Goal: Contribute content: Add original content to the website for others to see

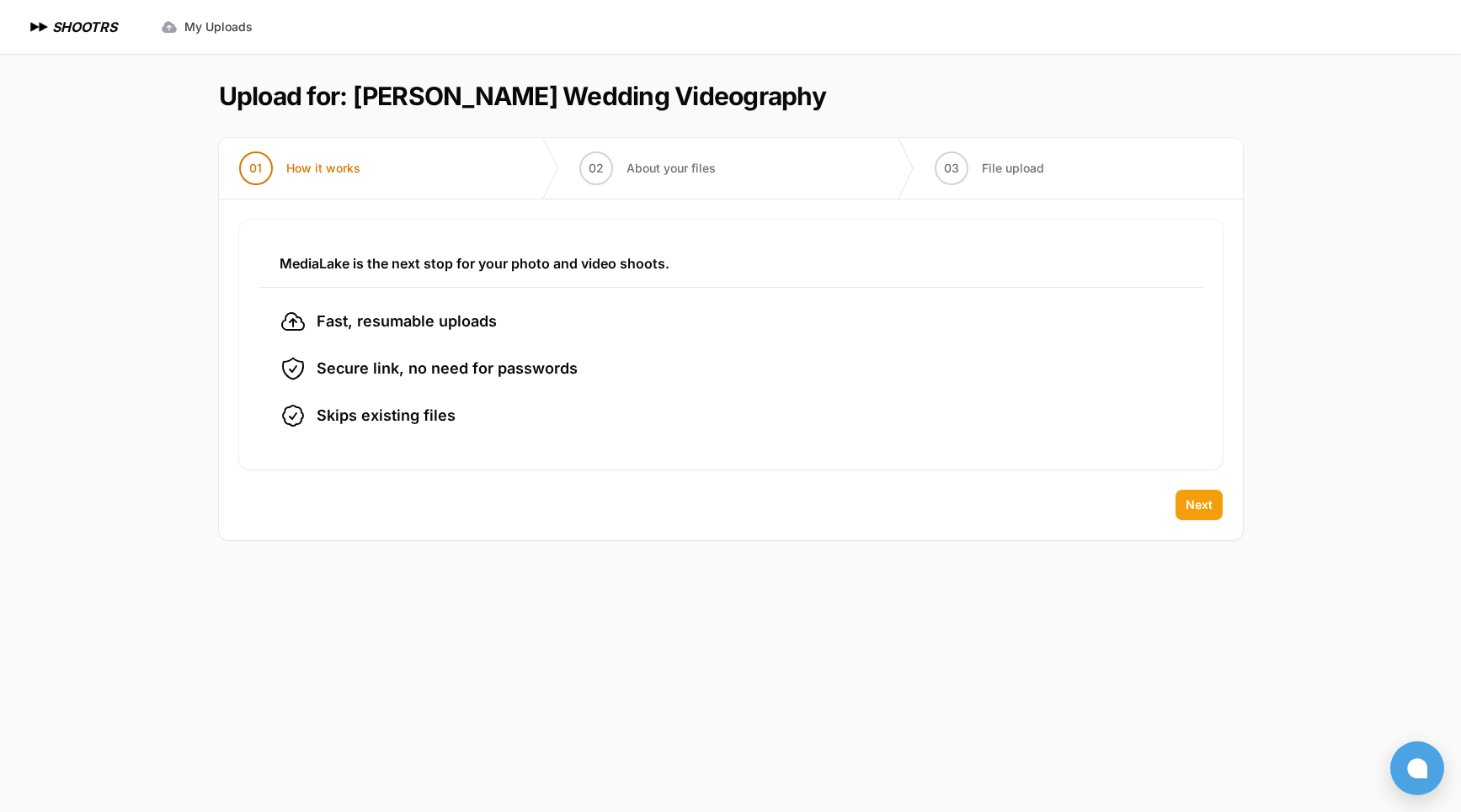
click at [1191, 501] on span "Next" at bounding box center [1200, 505] width 27 height 17
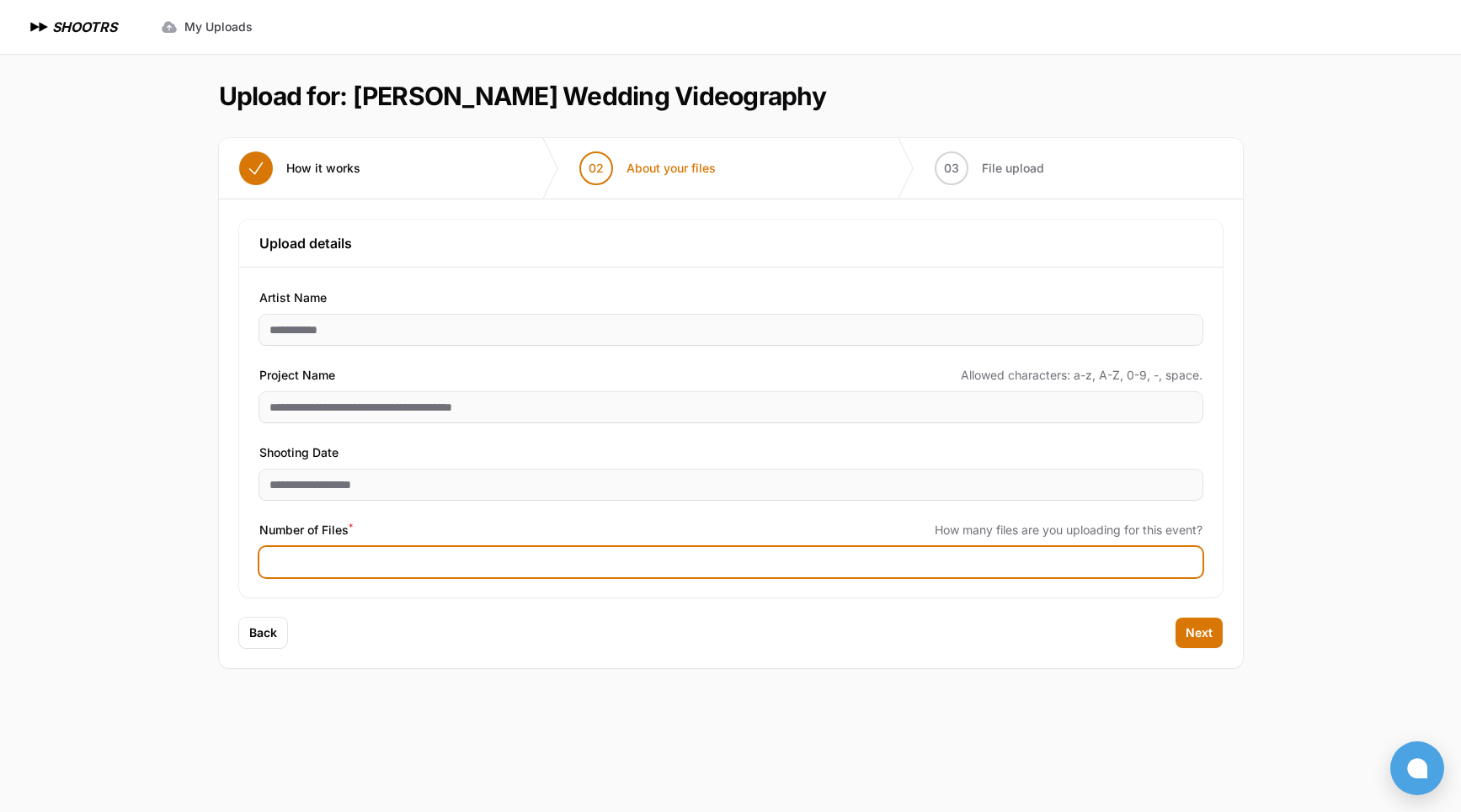
click at [379, 557] on input "Number of Files *" at bounding box center [731, 563] width 943 height 31
type input "***"
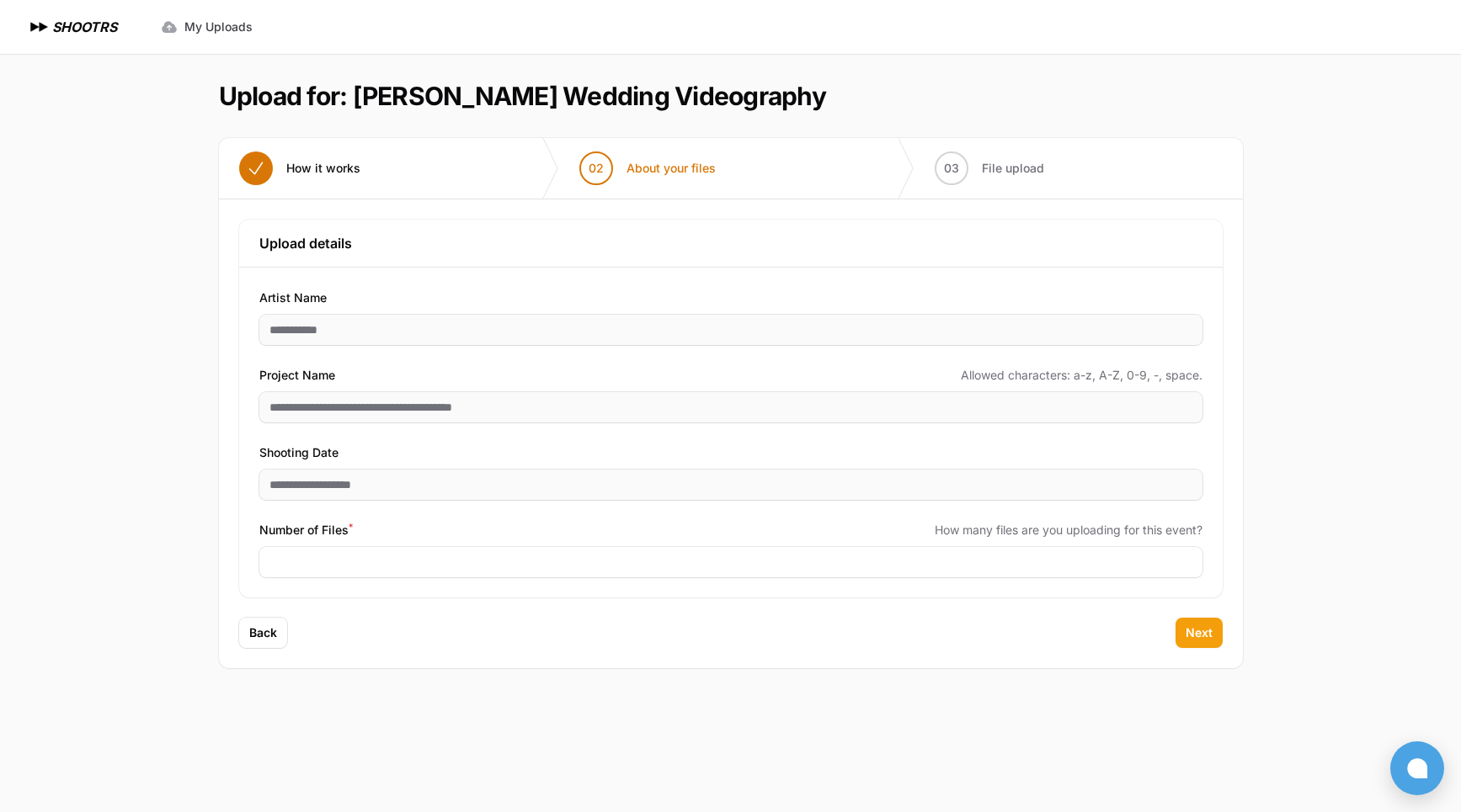
click at [1191, 634] on span "Next" at bounding box center [1200, 633] width 27 height 17
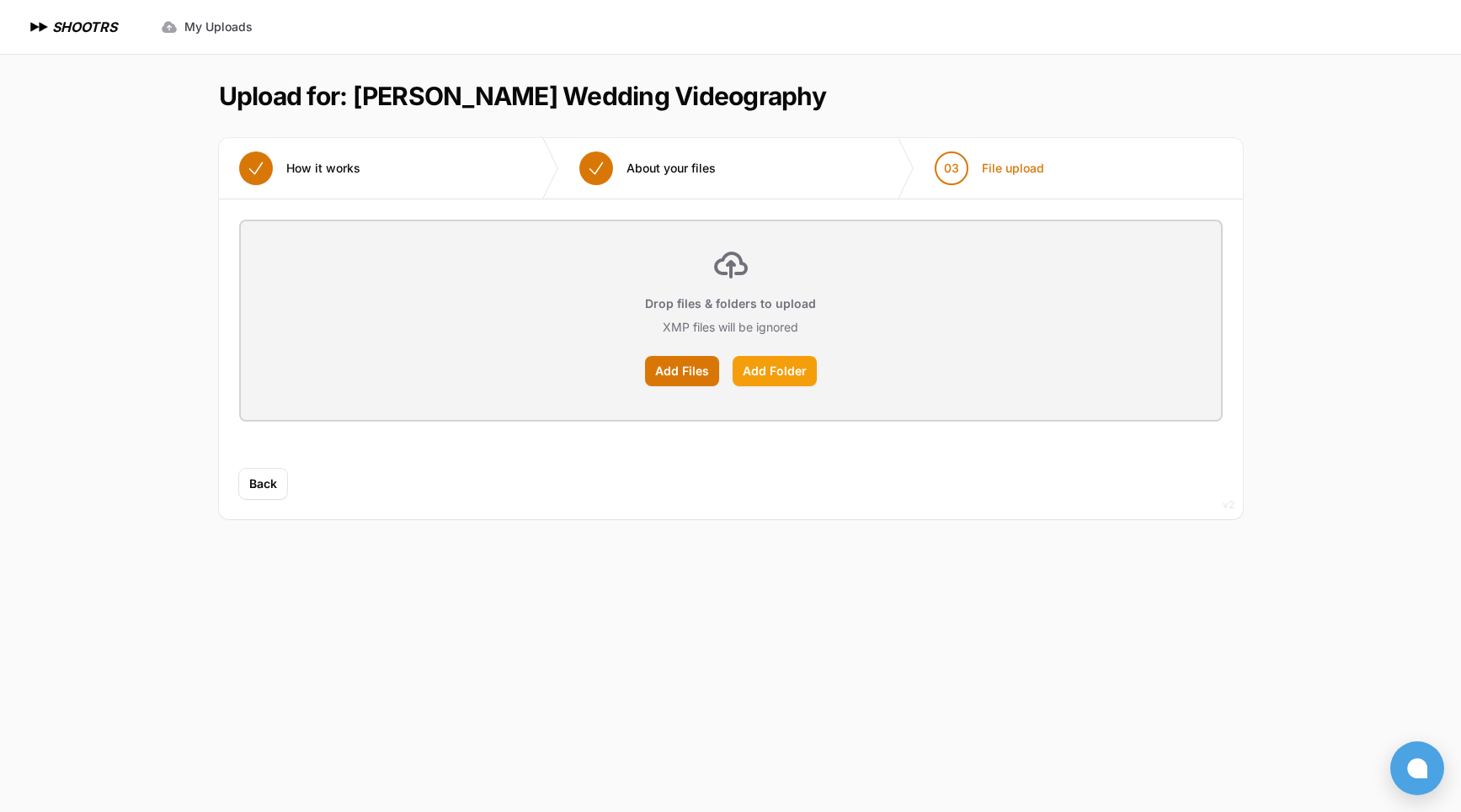
click at [760, 376] on label "Add Folder" at bounding box center [774, 372] width 84 height 31
click at [0, 0] on input "Add Folder" at bounding box center [0, 0] width 0 height 0
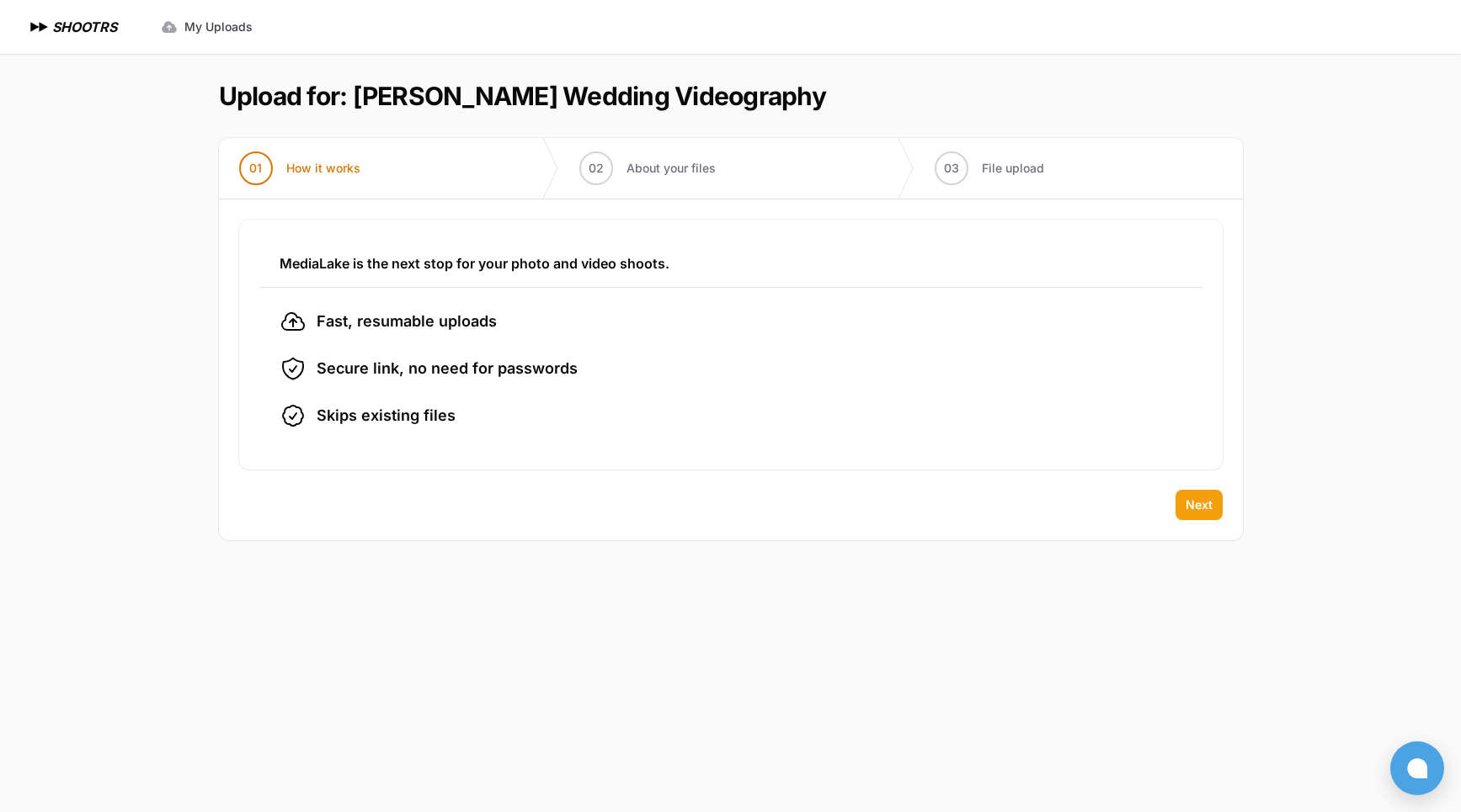
click at [1203, 507] on span "Next" at bounding box center [1200, 505] width 27 height 17
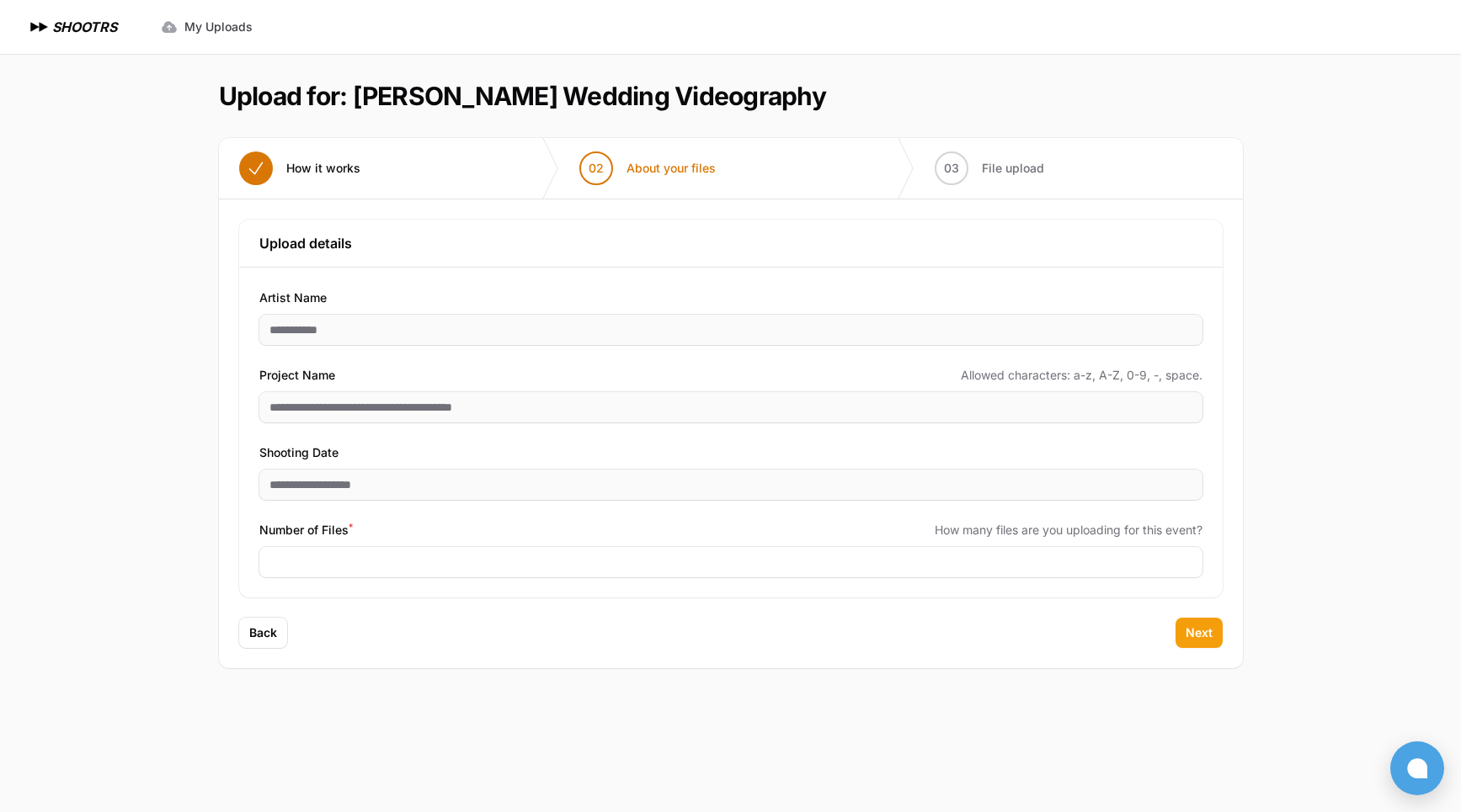
click at [1200, 636] on span "Next" at bounding box center [1200, 633] width 27 height 17
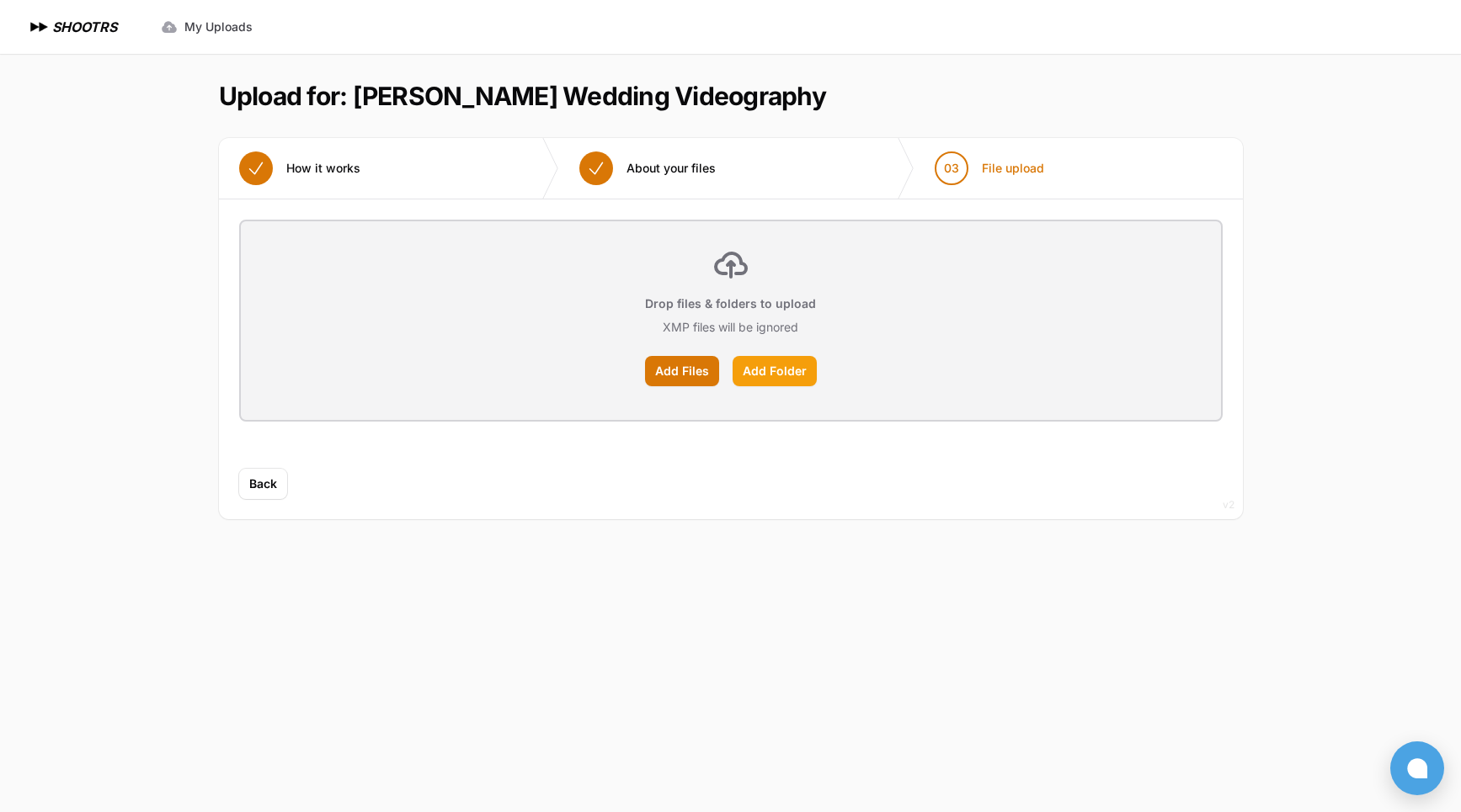
click at [774, 375] on label "Add Folder" at bounding box center [774, 372] width 84 height 31
click at [0, 0] on input "Add Folder" at bounding box center [0, 0] width 0 height 0
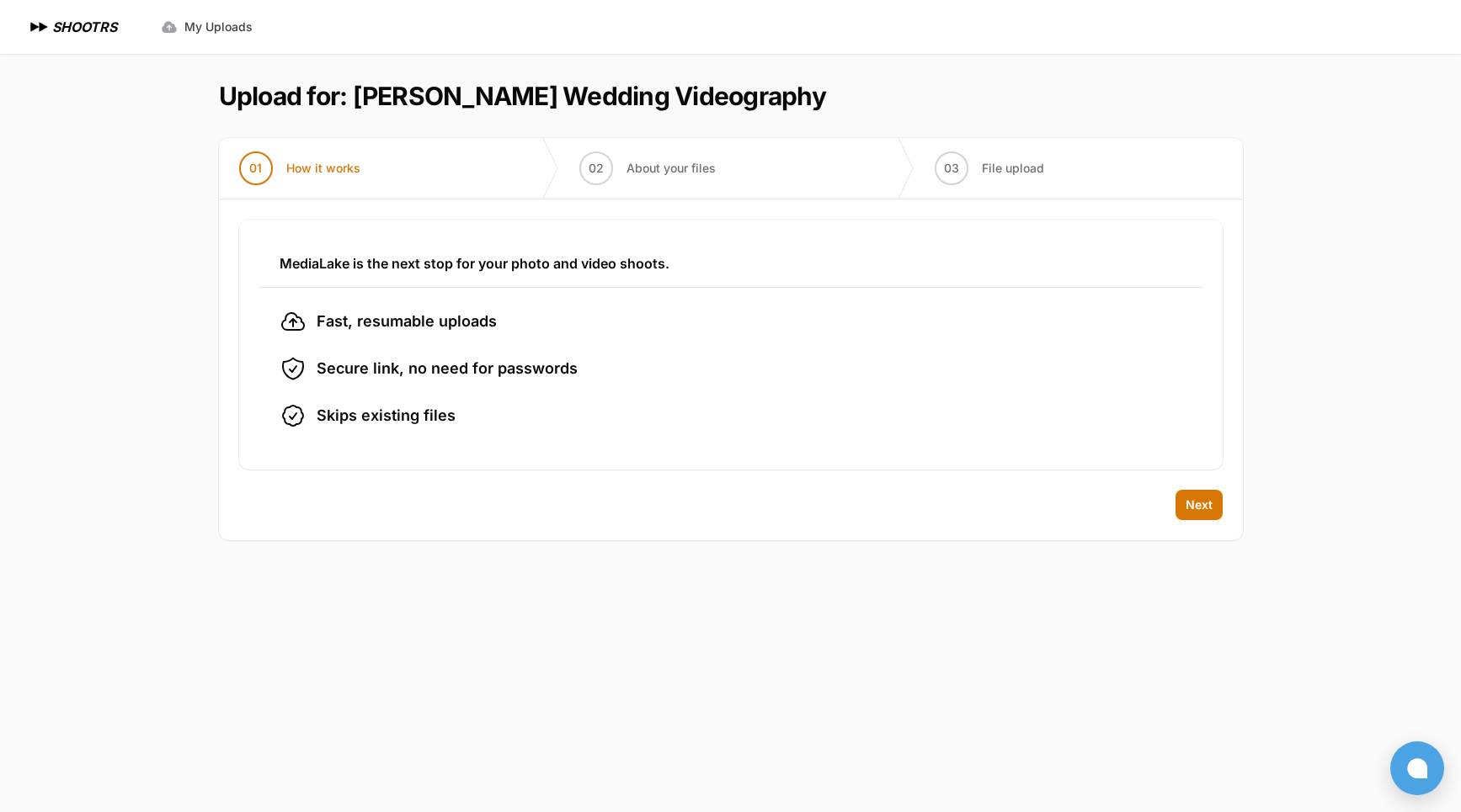
drag, startPoint x: 1193, startPoint y: 506, endPoint x: 390, endPoint y: 406, distance: 809.2
click at [1186, 506] on span "Next" at bounding box center [1200, 505] width 27 height 17
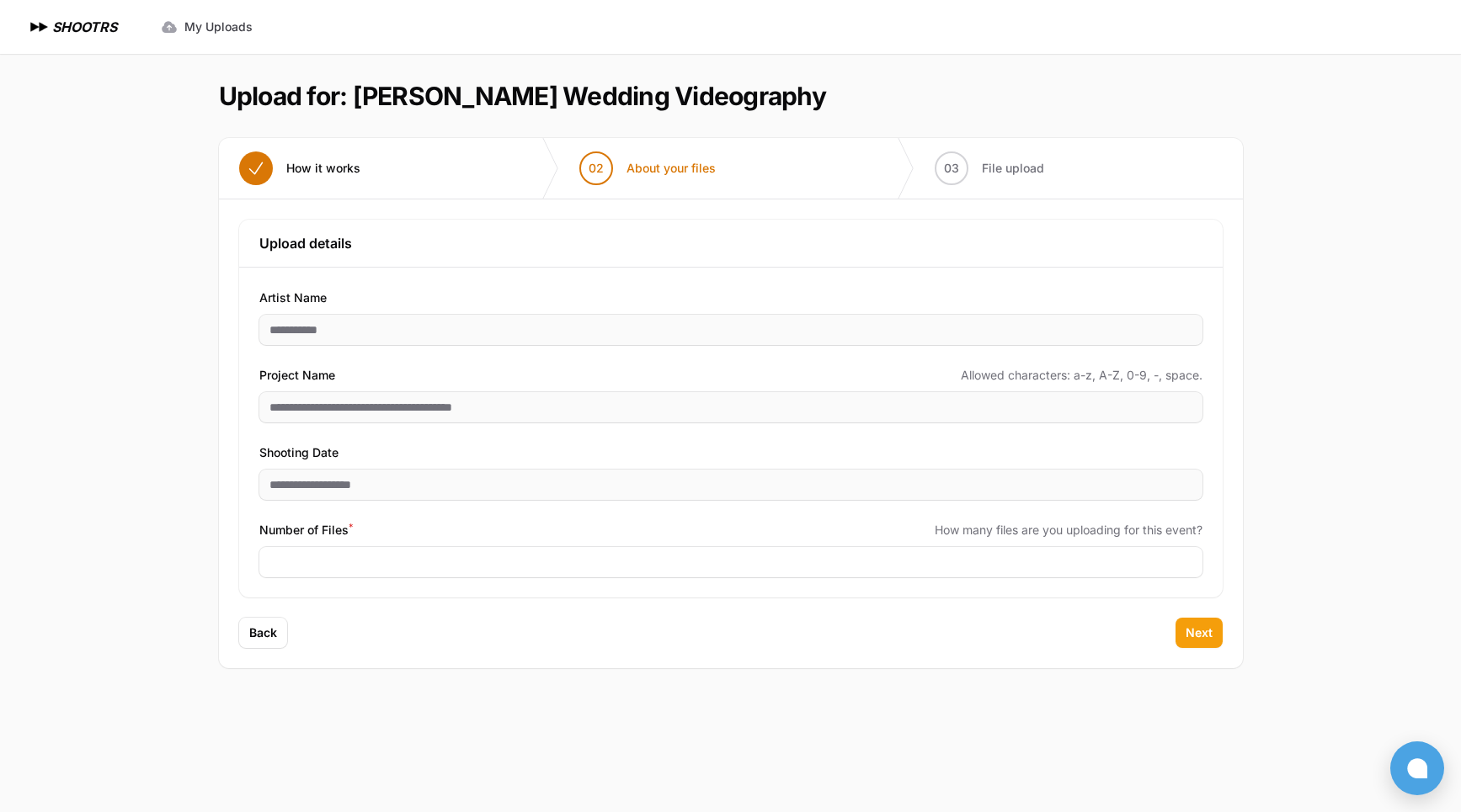
click at [1202, 629] on span "Next" at bounding box center [1200, 633] width 27 height 17
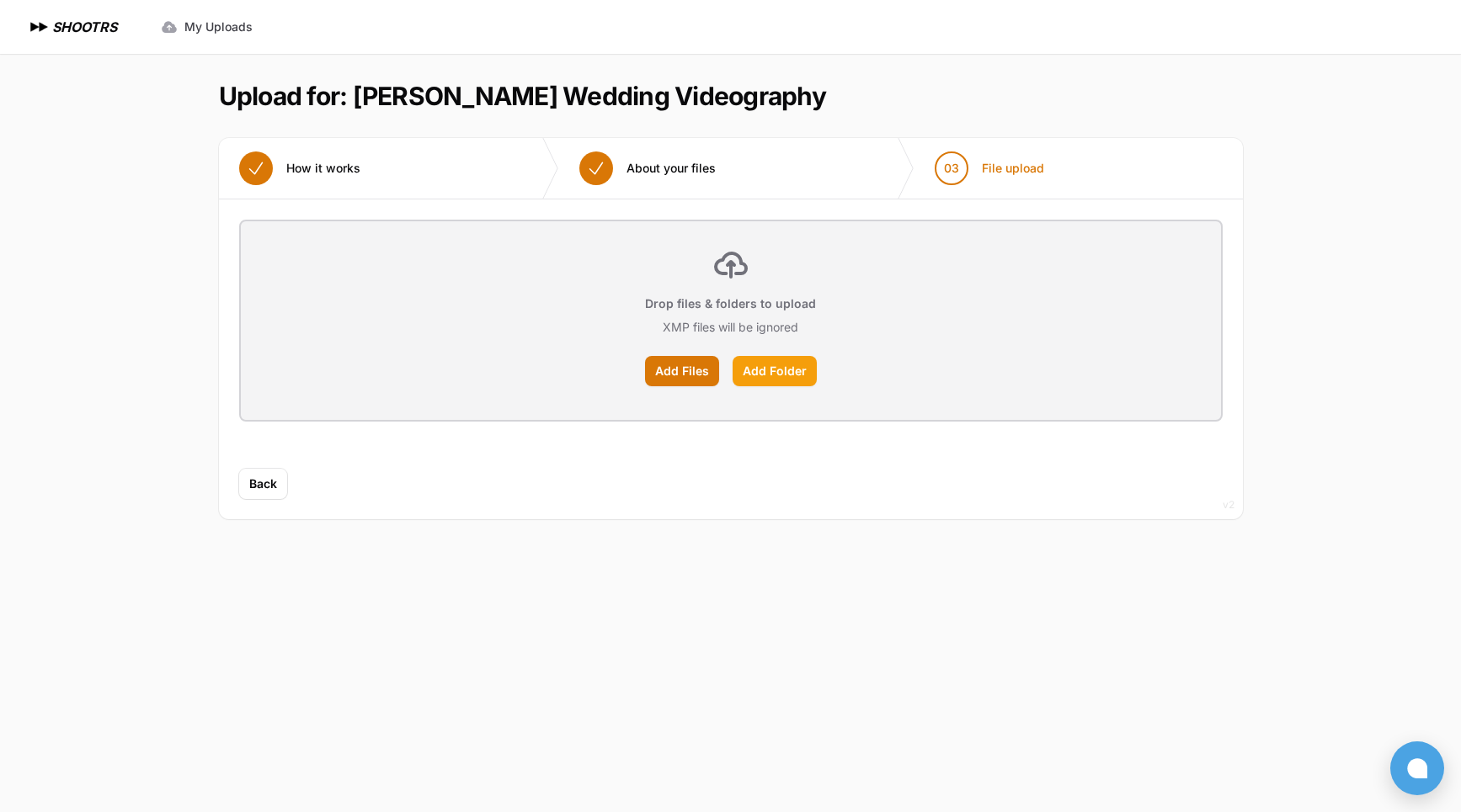
click at [767, 376] on label "Add Folder" at bounding box center [774, 372] width 84 height 31
click at [0, 0] on input "Add Folder" at bounding box center [0, 0] width 0 height 0
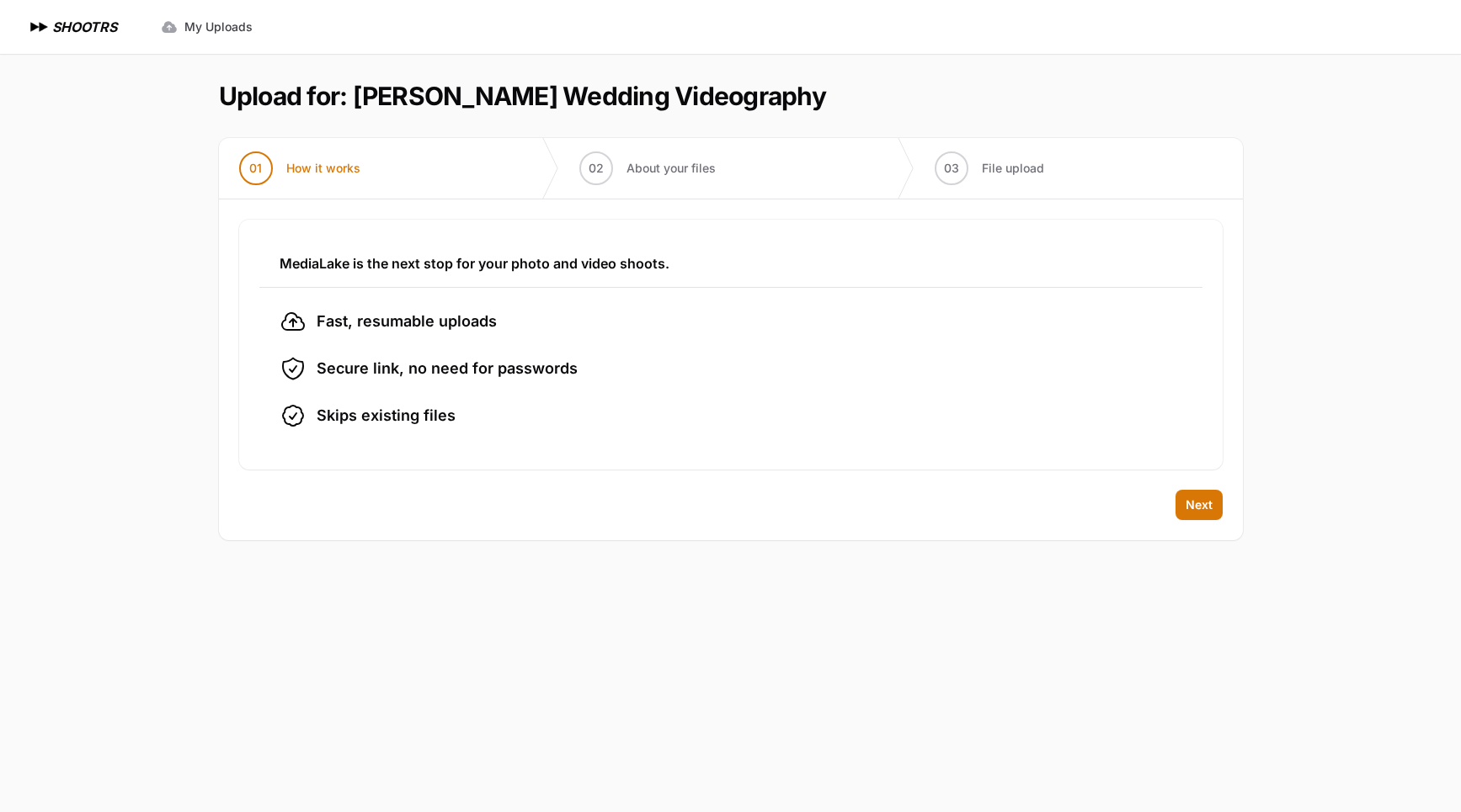
click at [1199, 500] on span "Next" at bounding box center [1200, 505] width 27 height 17
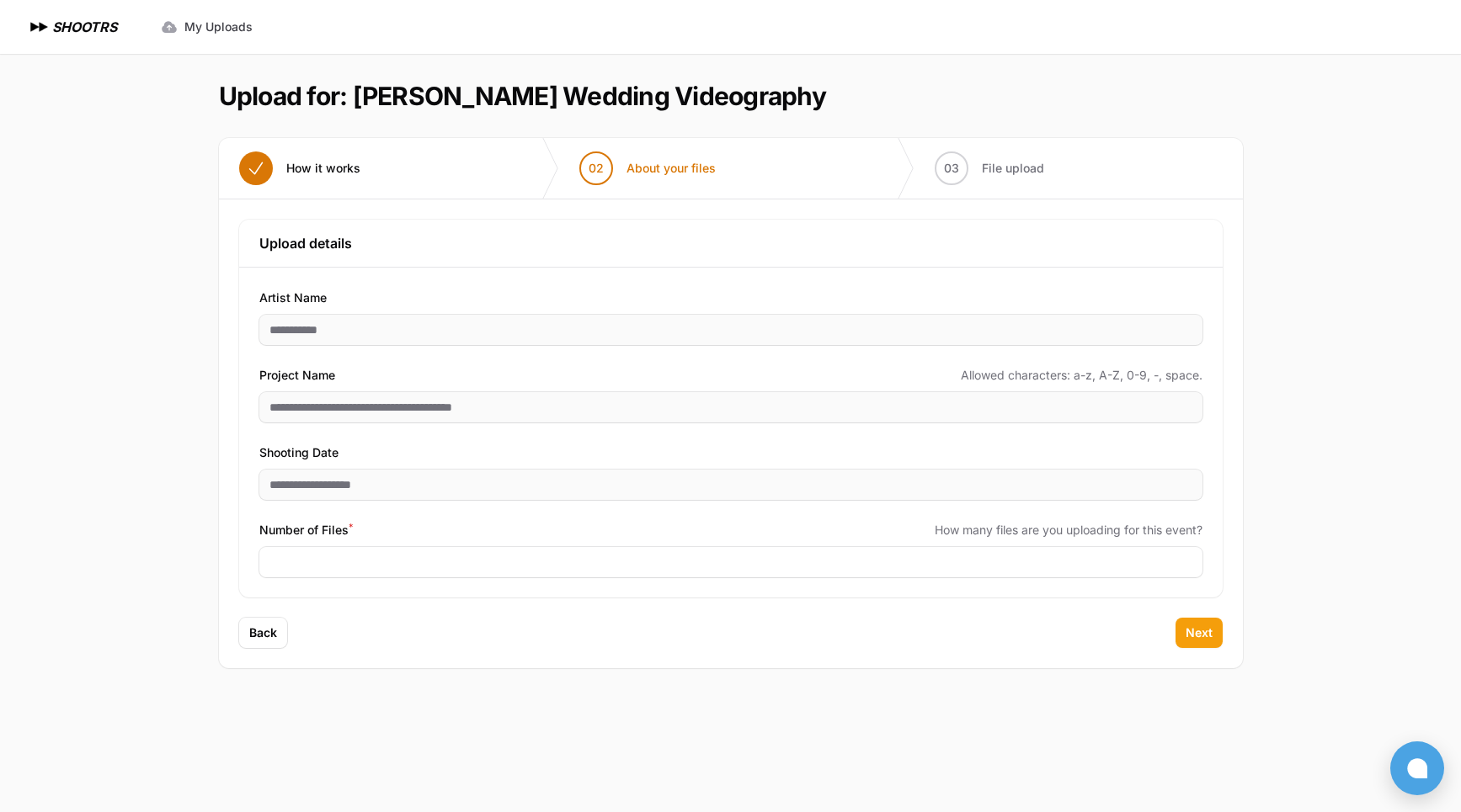
click at [1196, 632] on span "Next" at bounding box center [1200, 633] width 27 height 17
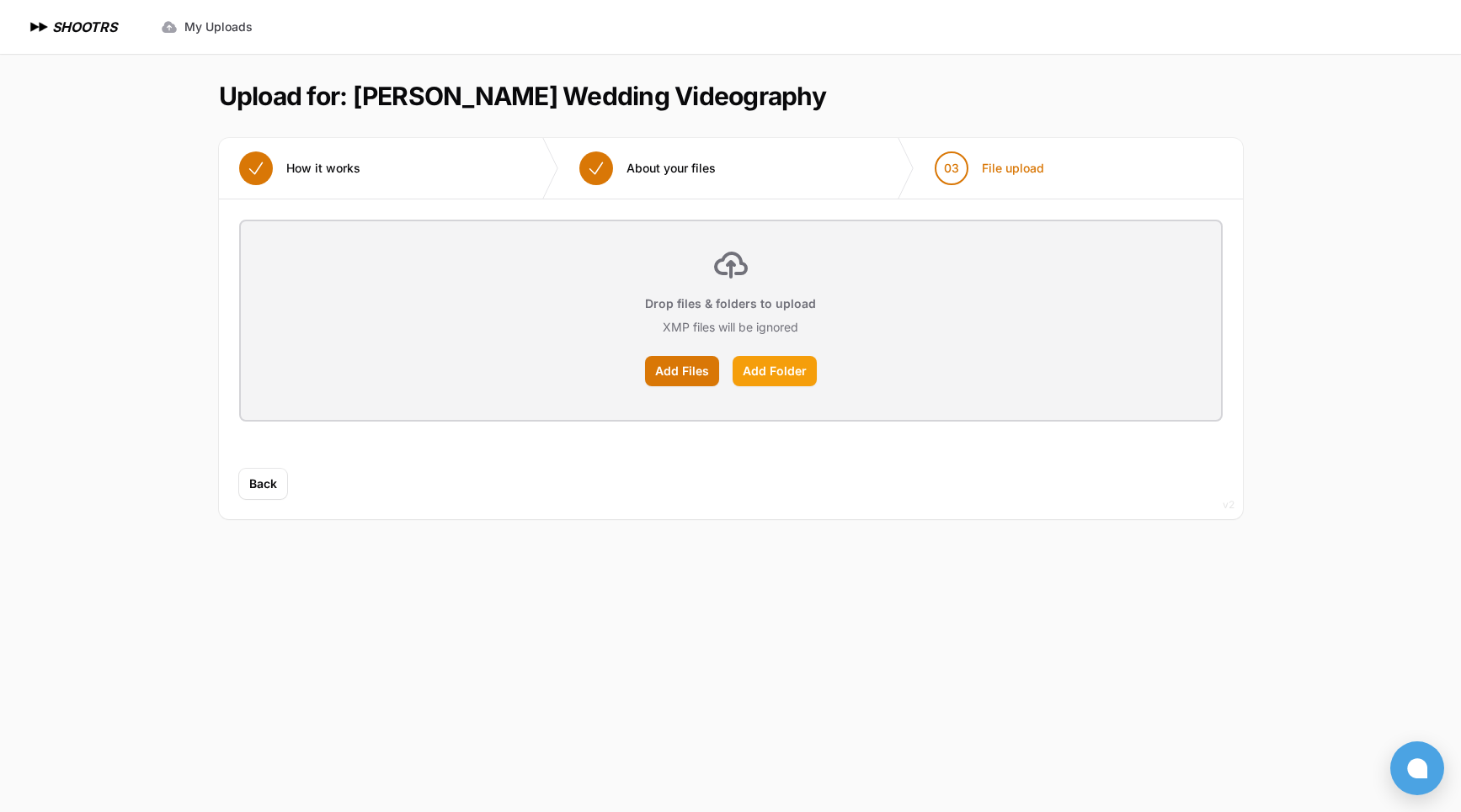
click at [773, 371] on label "Add Folder" at bounding box center [774, 372] width 84 height 31
click at [0, 0] on input "Add Folder" at bounding box center [0, 0] width 0 height 0
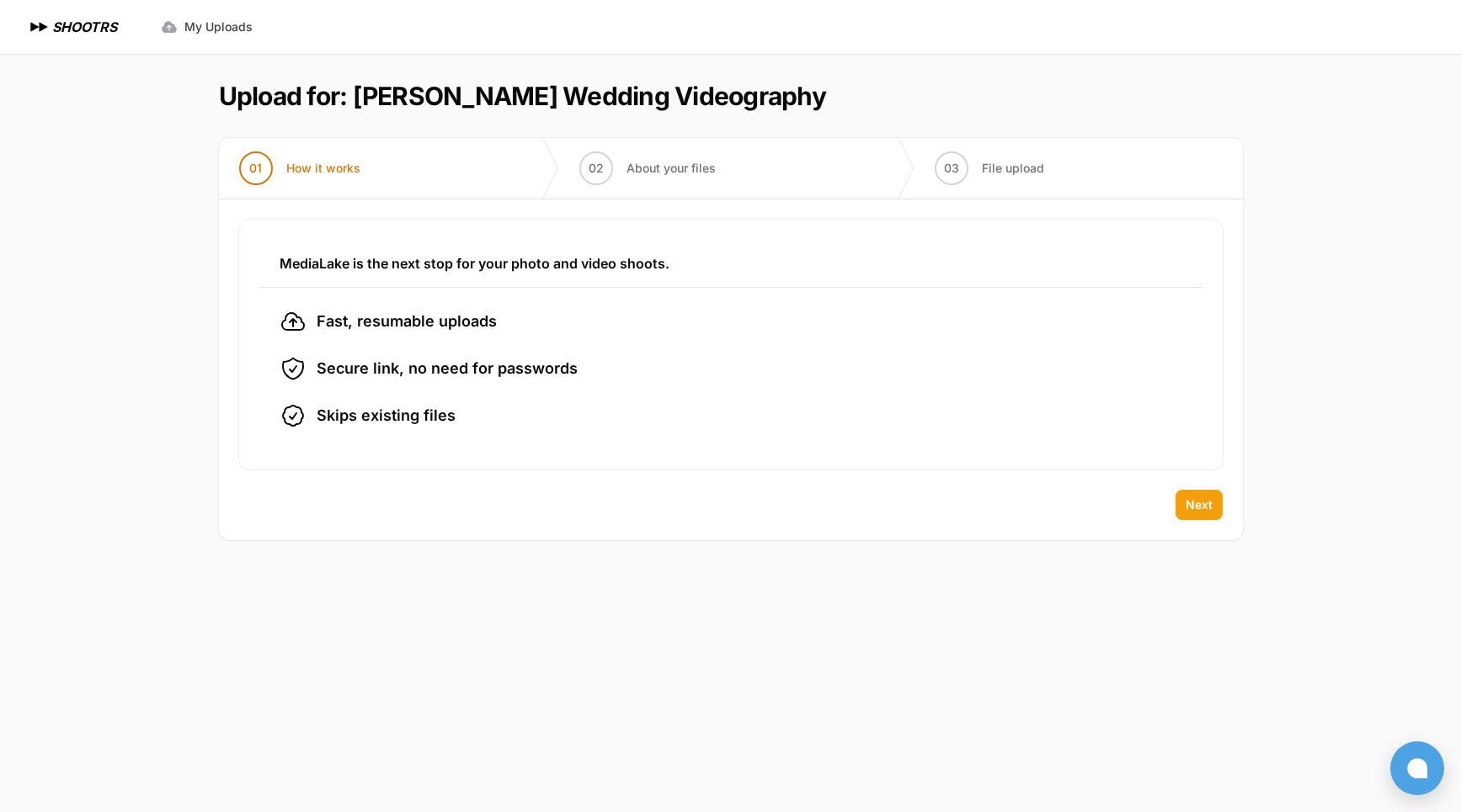
click at [1177, 503] on button "Next" at bounding box center [1200, 505] width 48 height 31
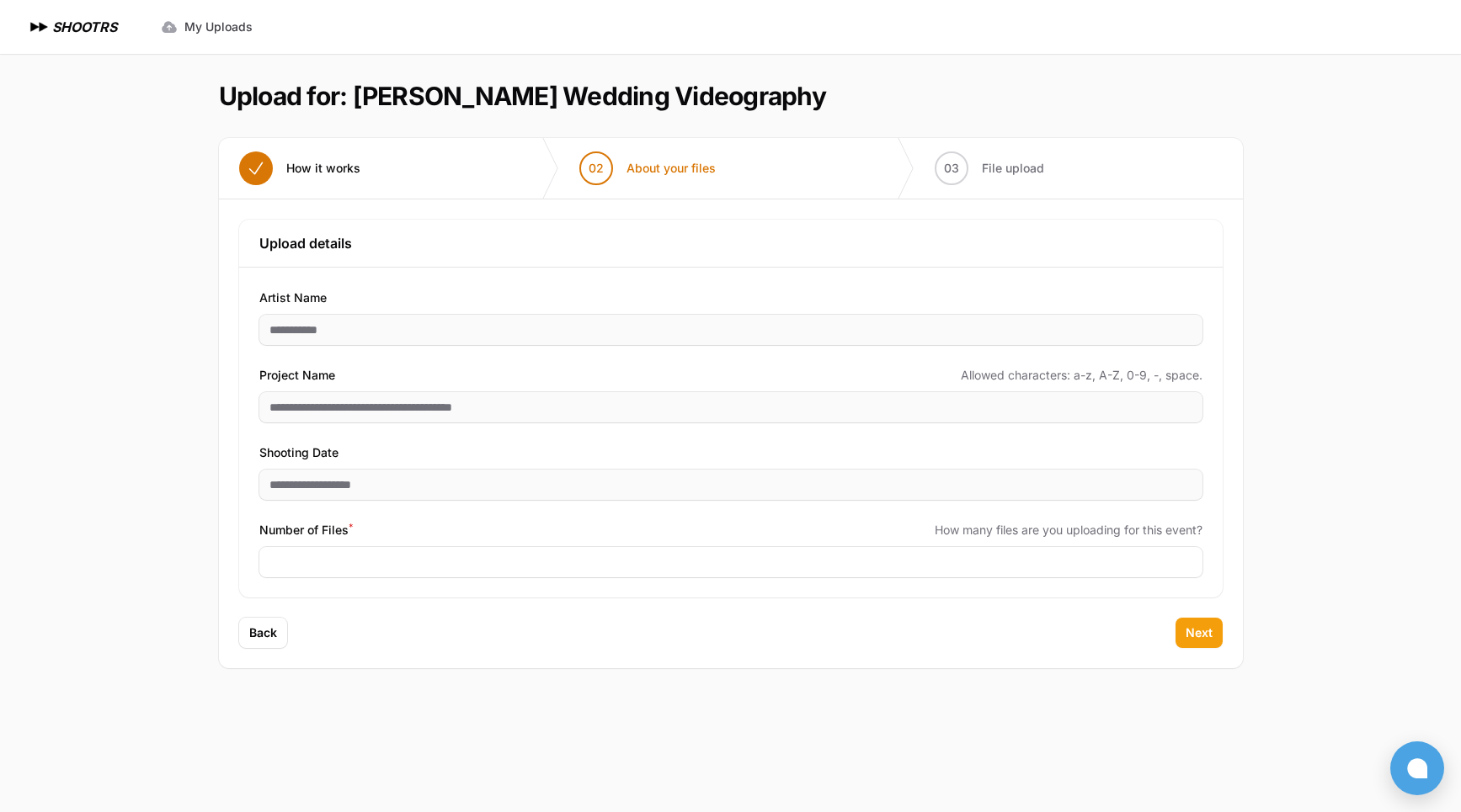
click at [1196, 630] on span "Next" at bounding box center [1200, 633] width 27 height 17
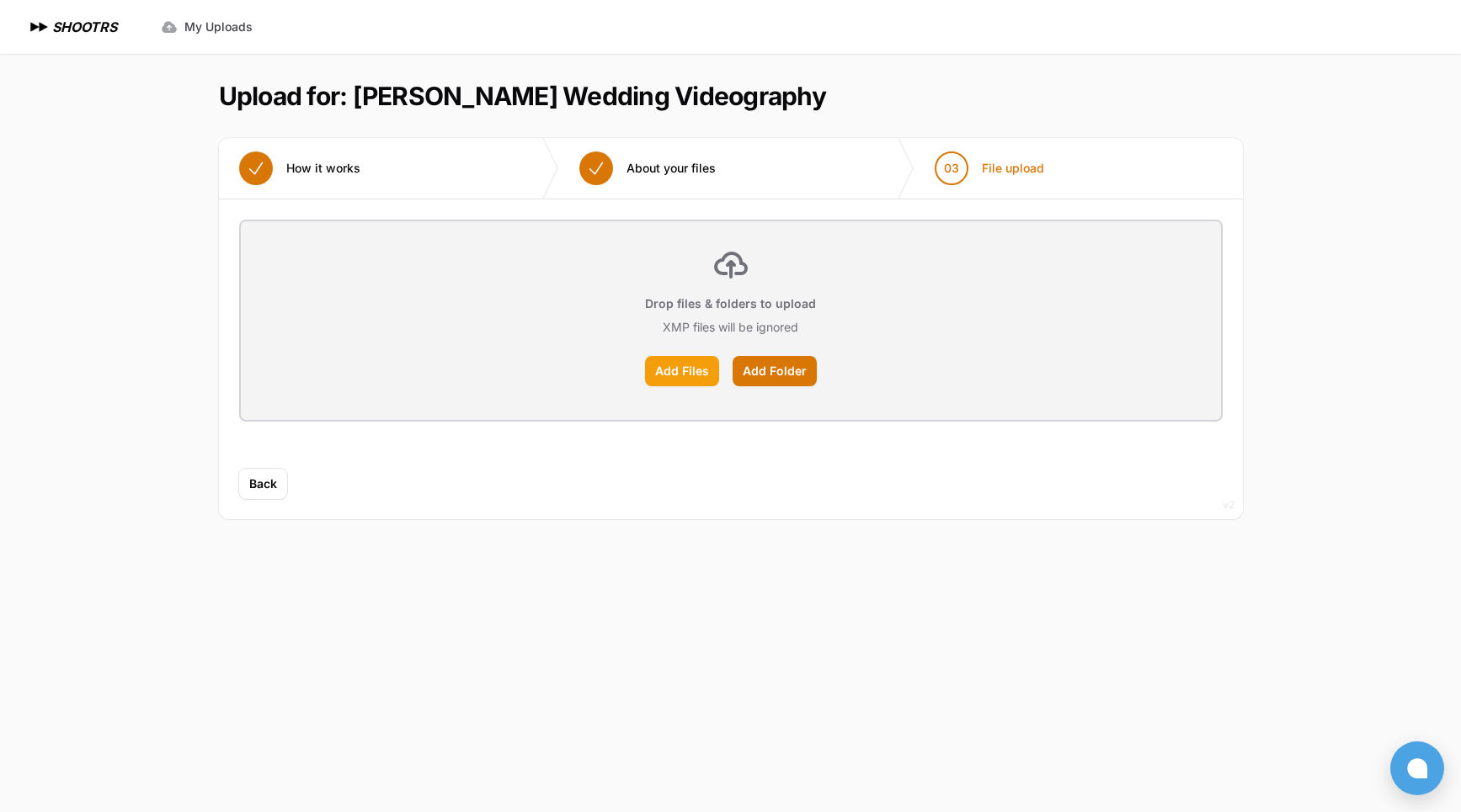
click at [683, 373] on label "Add Files" at bounding box center [682, 372] width 74 height 31
click at [0, 0] on input "Add Files" at bounding box center [0, 0] width 0 height 0
click at [301, 162] on span "How it works" at bounding box center [323, 168] width 74 height 17
click at [219, 34] on span "My Uploads" at bounding box center [218, 27] width 68 height 17
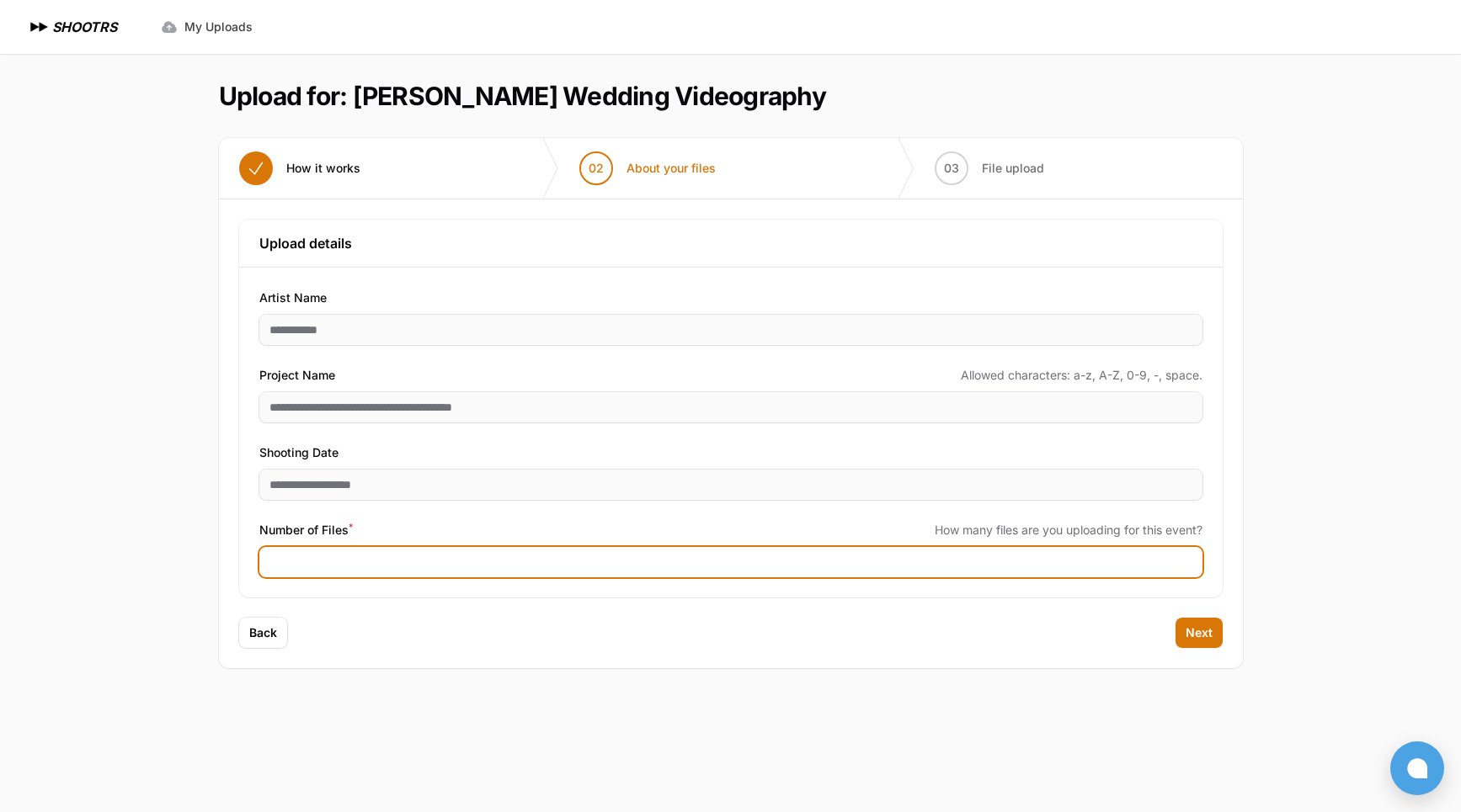
click at [338, 564] on input "***" at bounding box center [731, 563] width 943 height 31
type input "***"
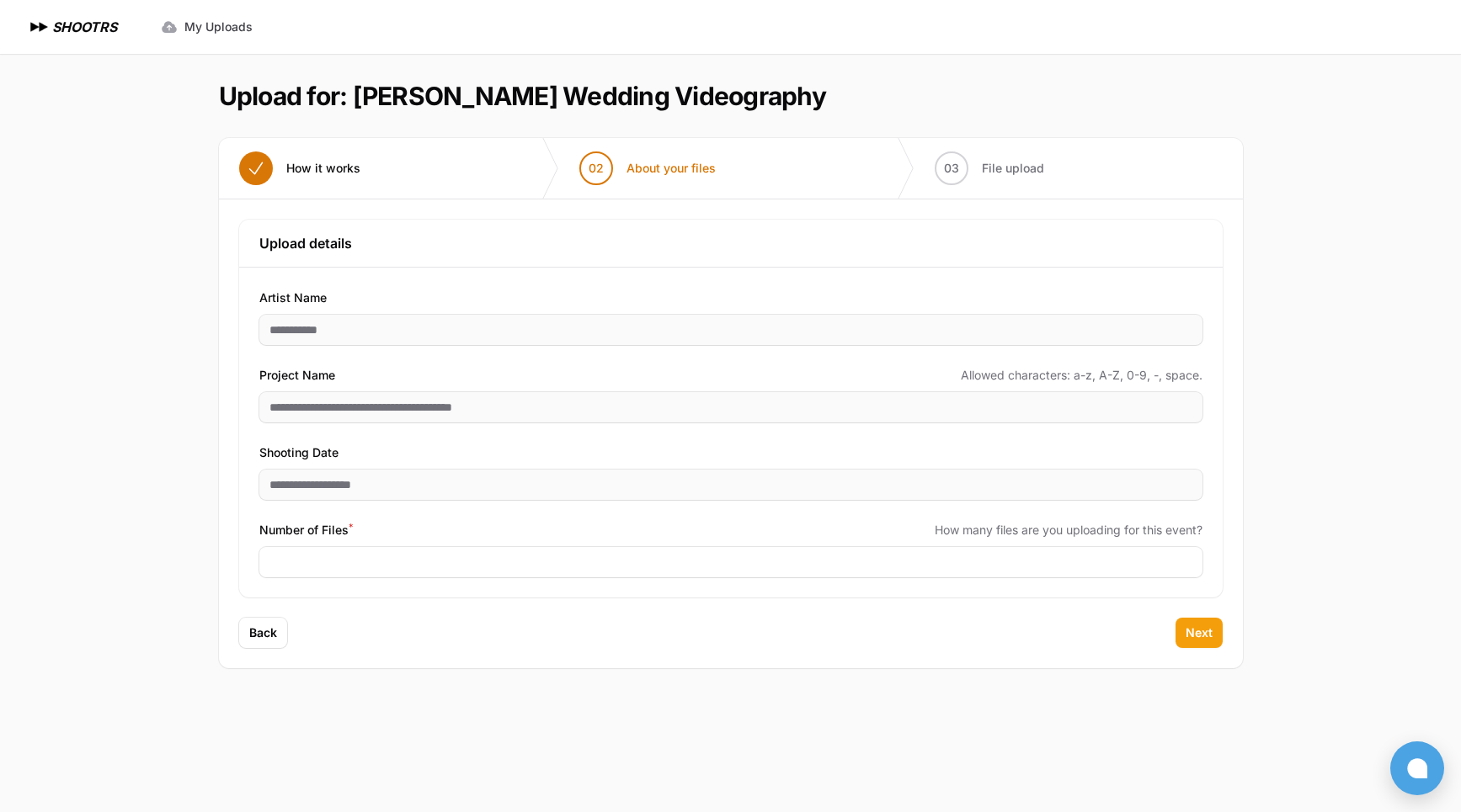
click at [1198, 636] on span "Next" at bounding box center [1200, 633] width 27 height 17
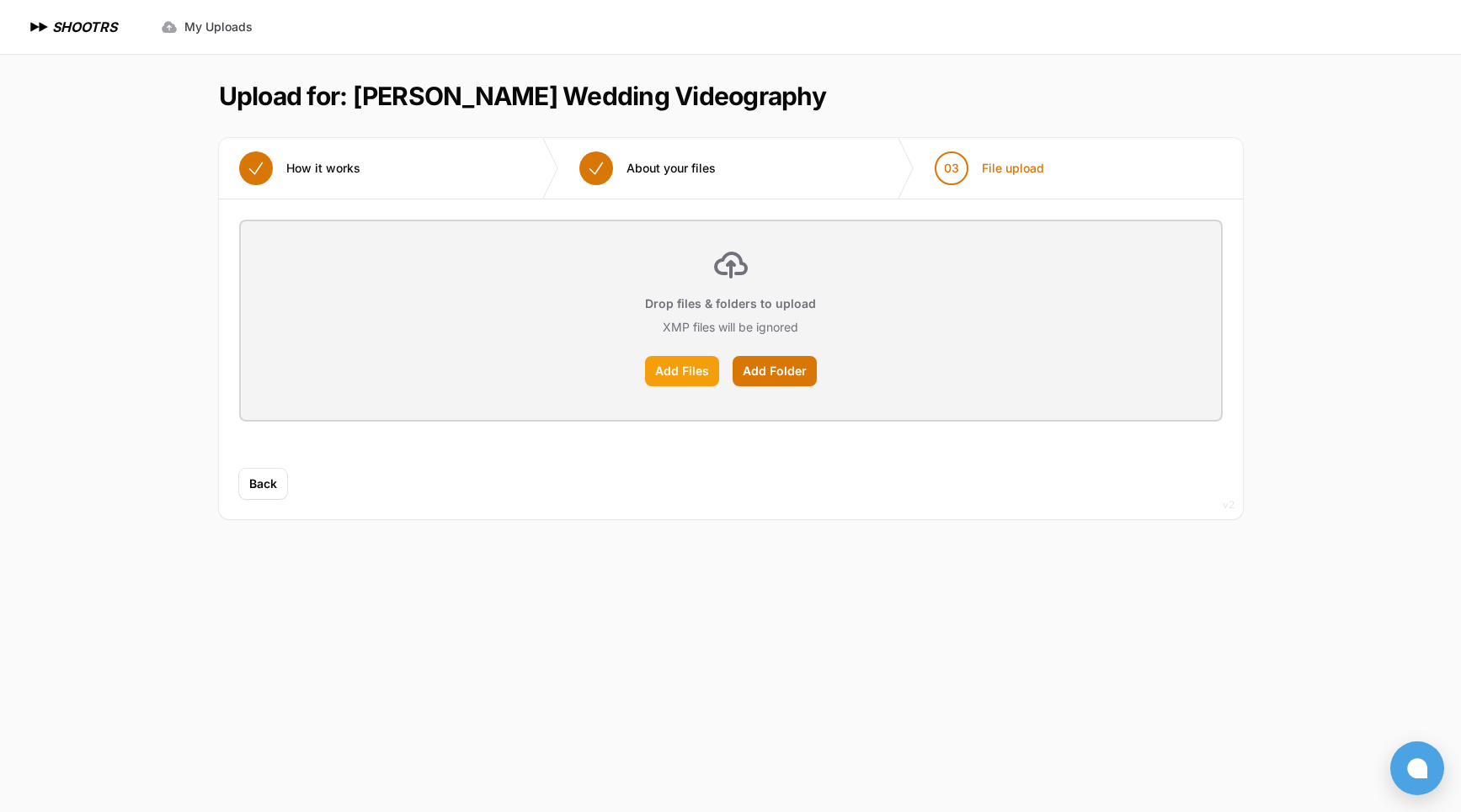
click at [668, 371] on label "Add Files" at bounding box center [682, 372] width 74 height 31
click at [0, 0] on input "Add Files" at bounding box center [0, 0] width 0 height 0
click at [340, 106] on h1 "Upload for: [PERSON_NAME] Wedding Videography" at bounding box center [522, 96] width 607 height 31
